Goal: Entertainment & Leisure: Consume media (video, audio)

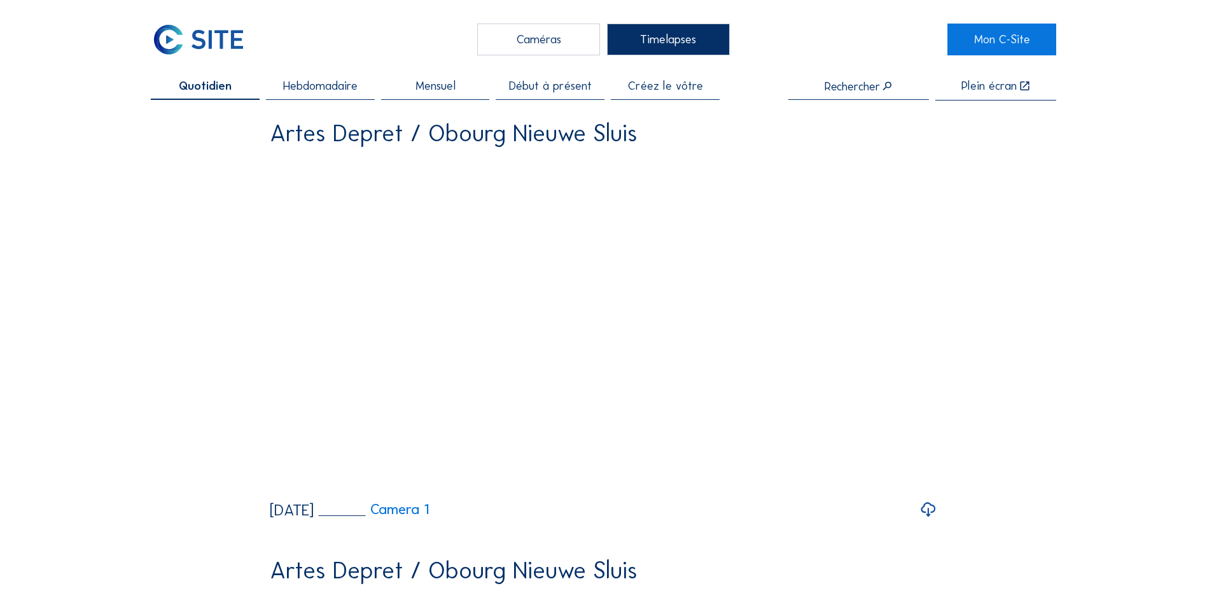
scroll to position [7, 0]
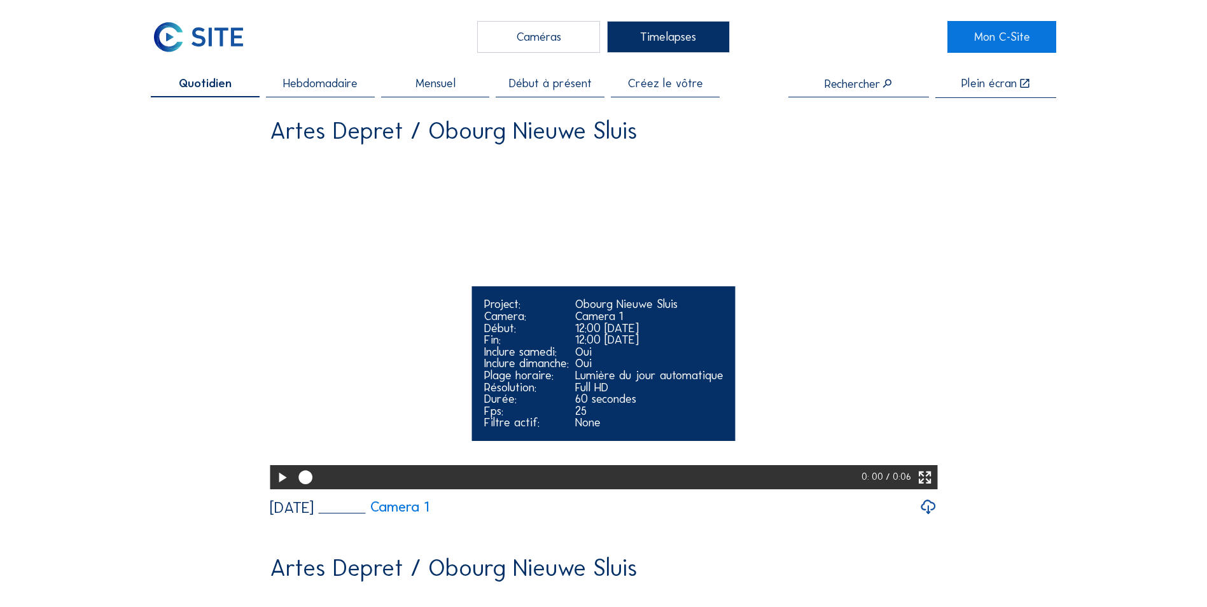
click at [279, 488] on icon at bounding box center [282, 478] width 17 height 20
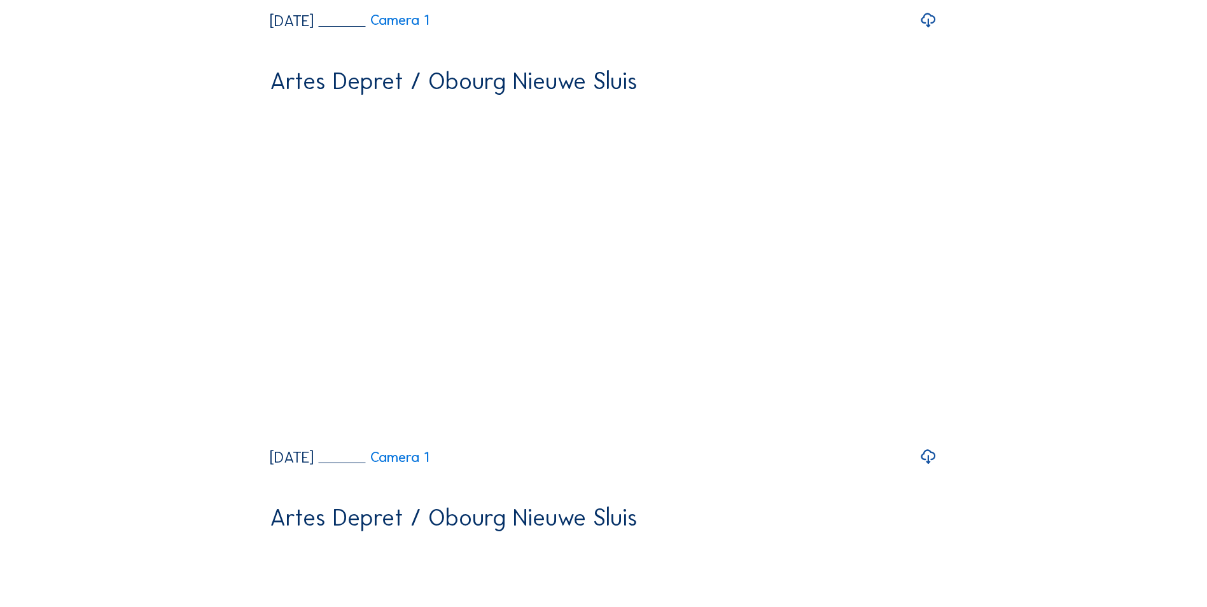
scroll to position [494, 0]
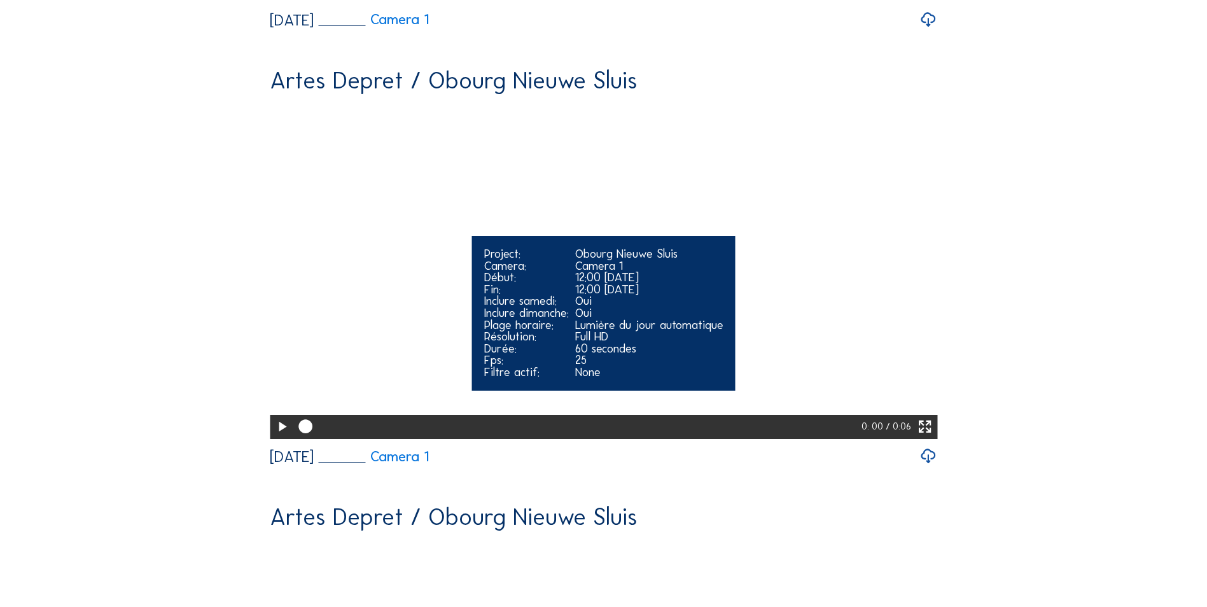
click at [274, 437] on icon at bounding box center [282, 427] width 17 height 20
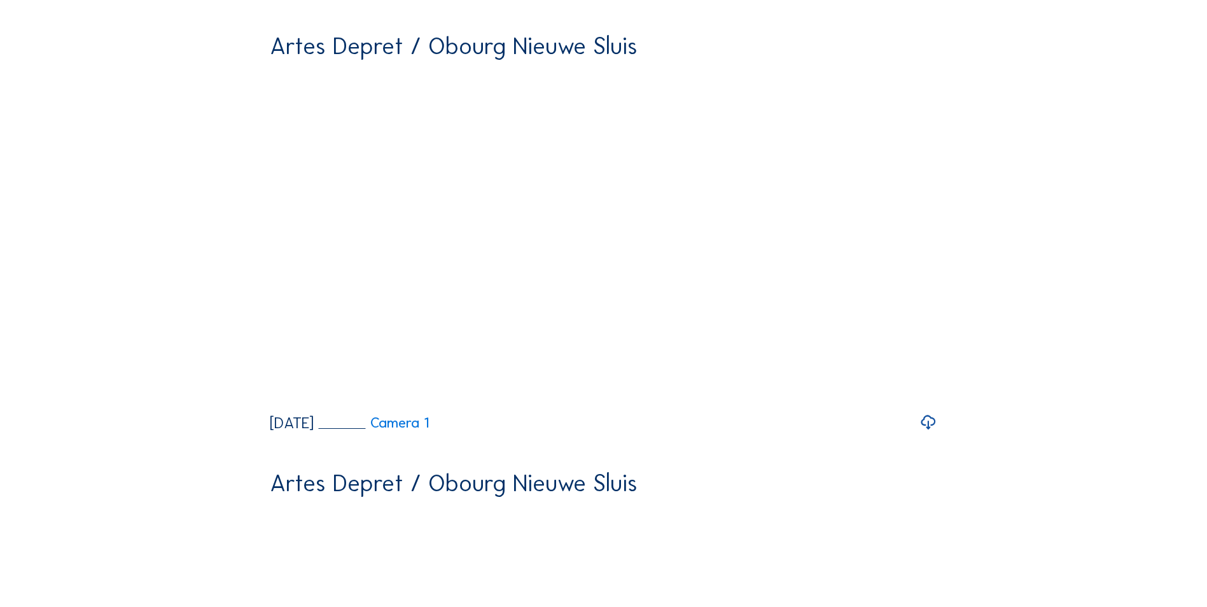
scroll to position [966, 0]
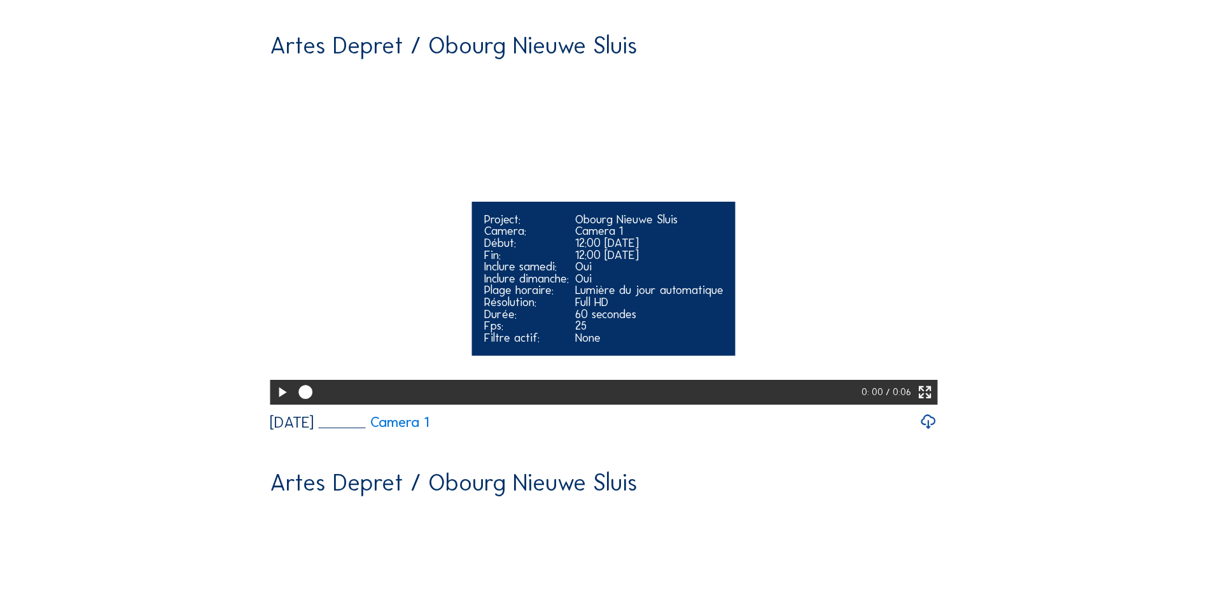
click at [281, 403] on icon at bounding box center [282, 392] width 17 height 20
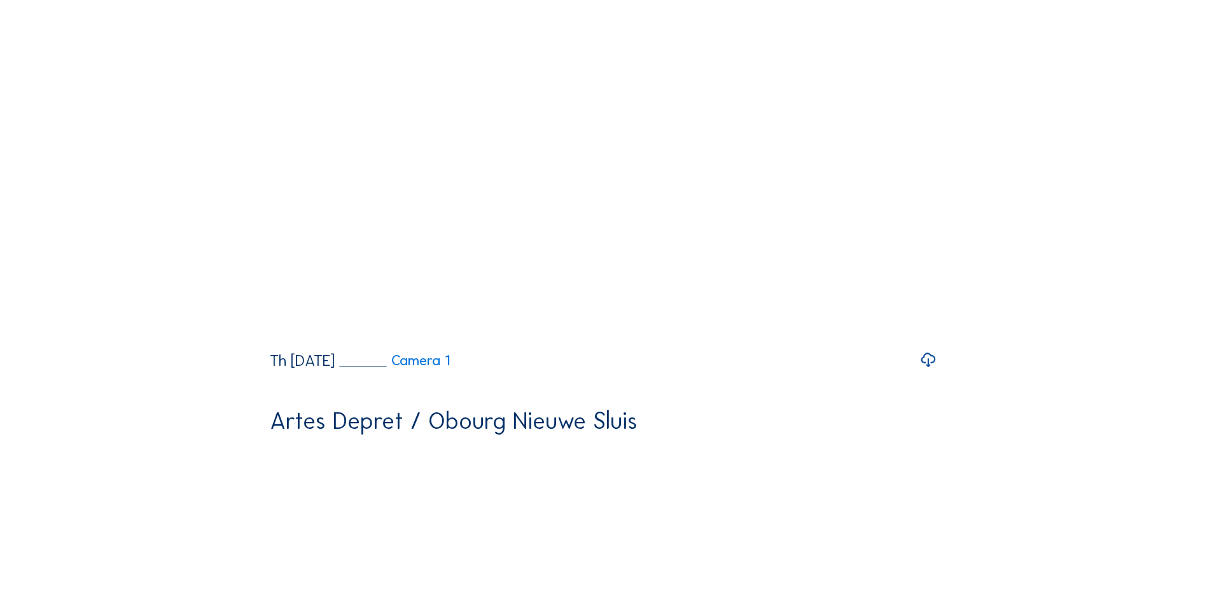
scroll to position [1466, 0]
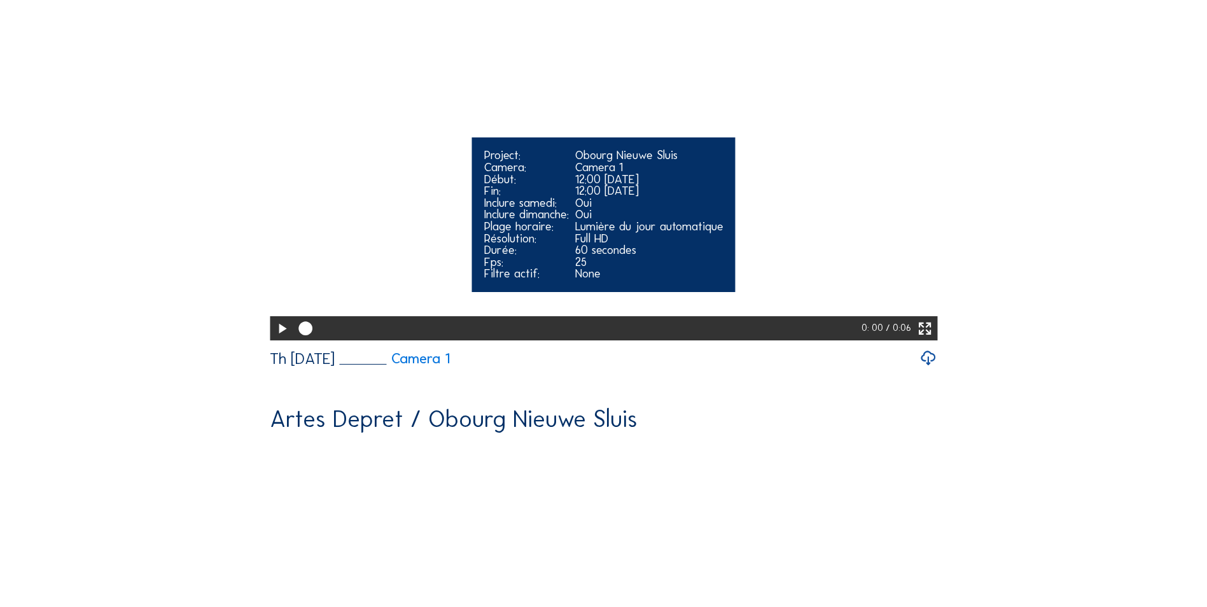
click at [280, 339] on icon at bounding box center [282, 329] width 17 height 20
